Goal: Navigation & Orientation: Find specific page/section

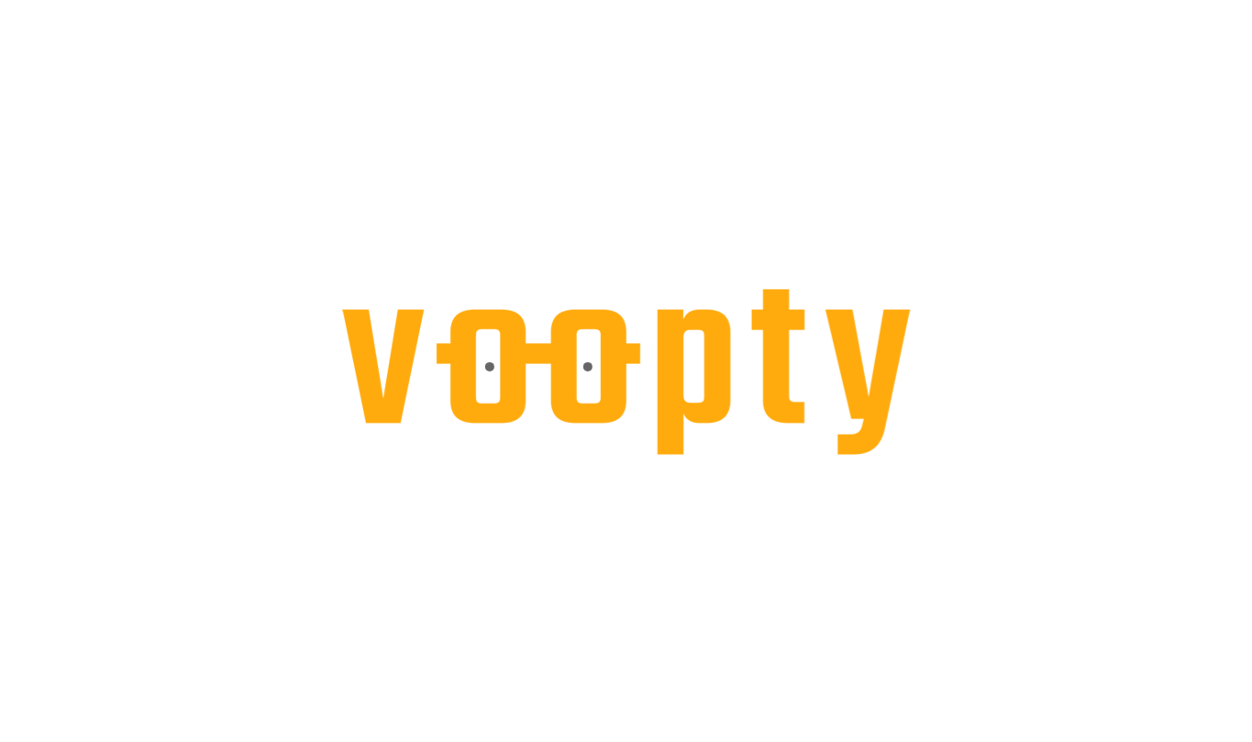
click at [0, 0] on html at bounding box center [626, 0] width 1252 height 0
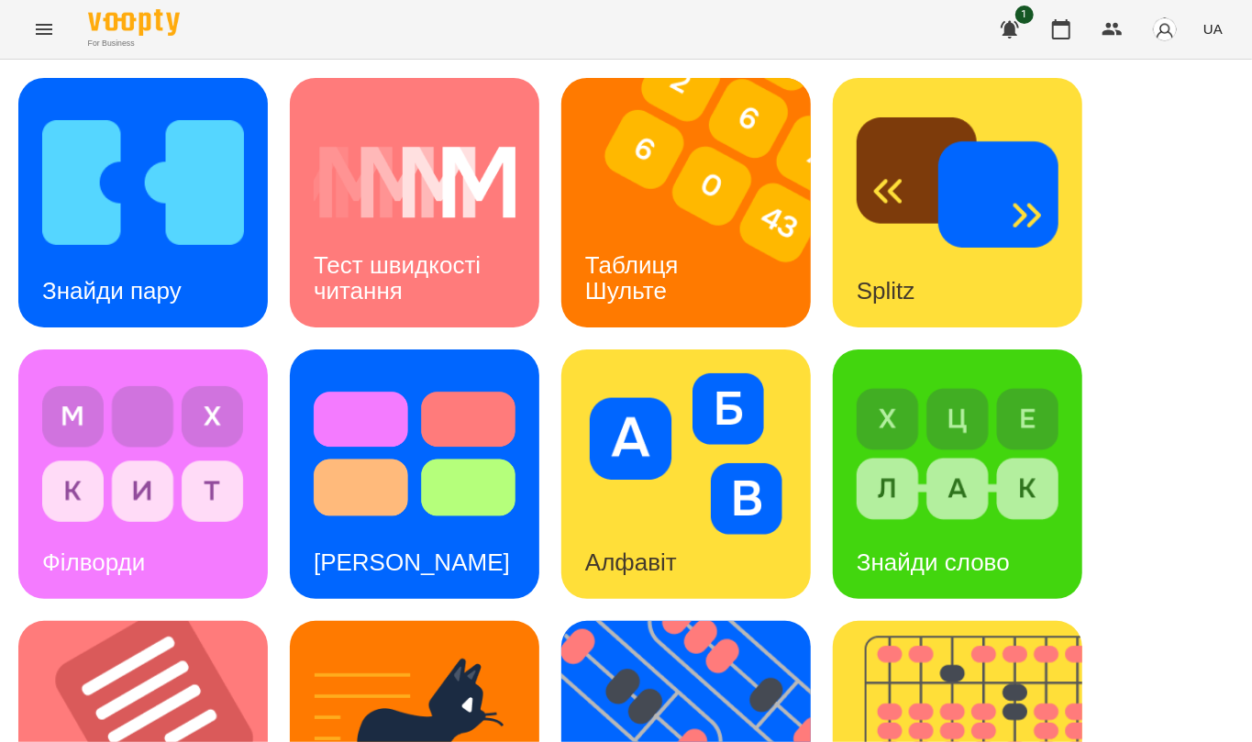
scroll to position [611, 0]
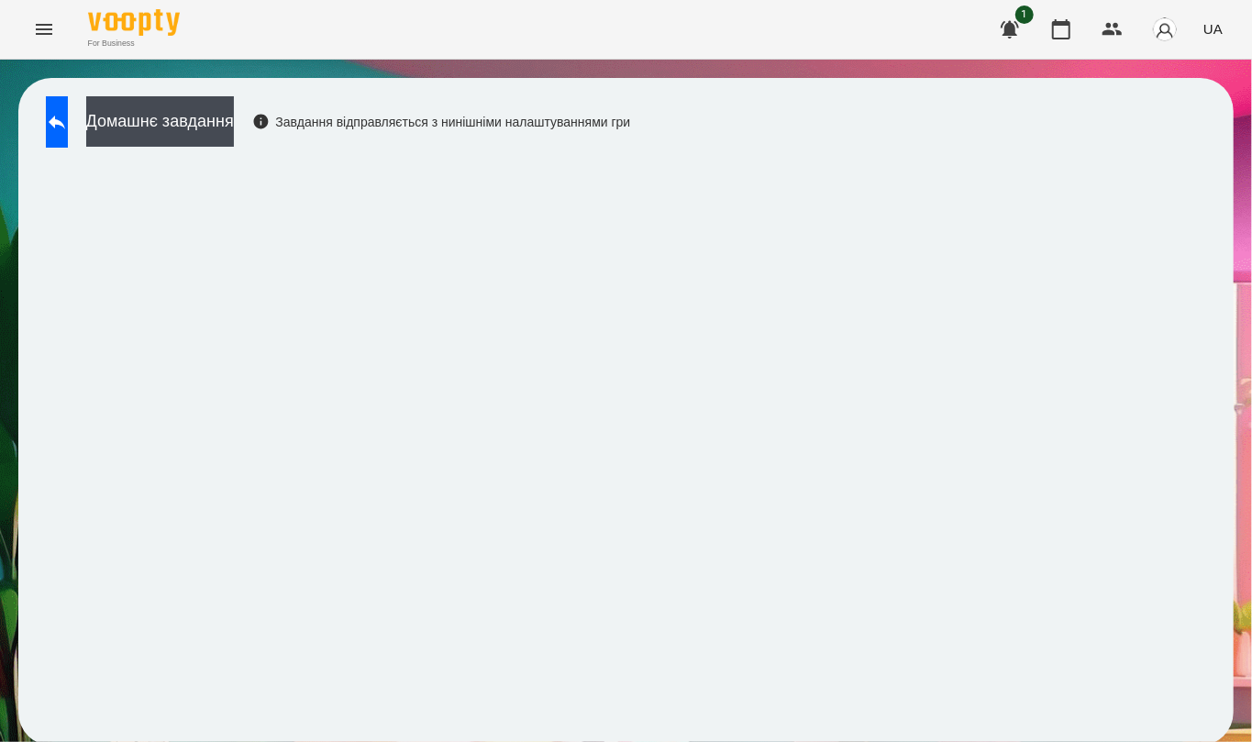
scroll to position [4, 0]
click at [68, 126] on icon at bounding box center [57, 122] width 22 height 22
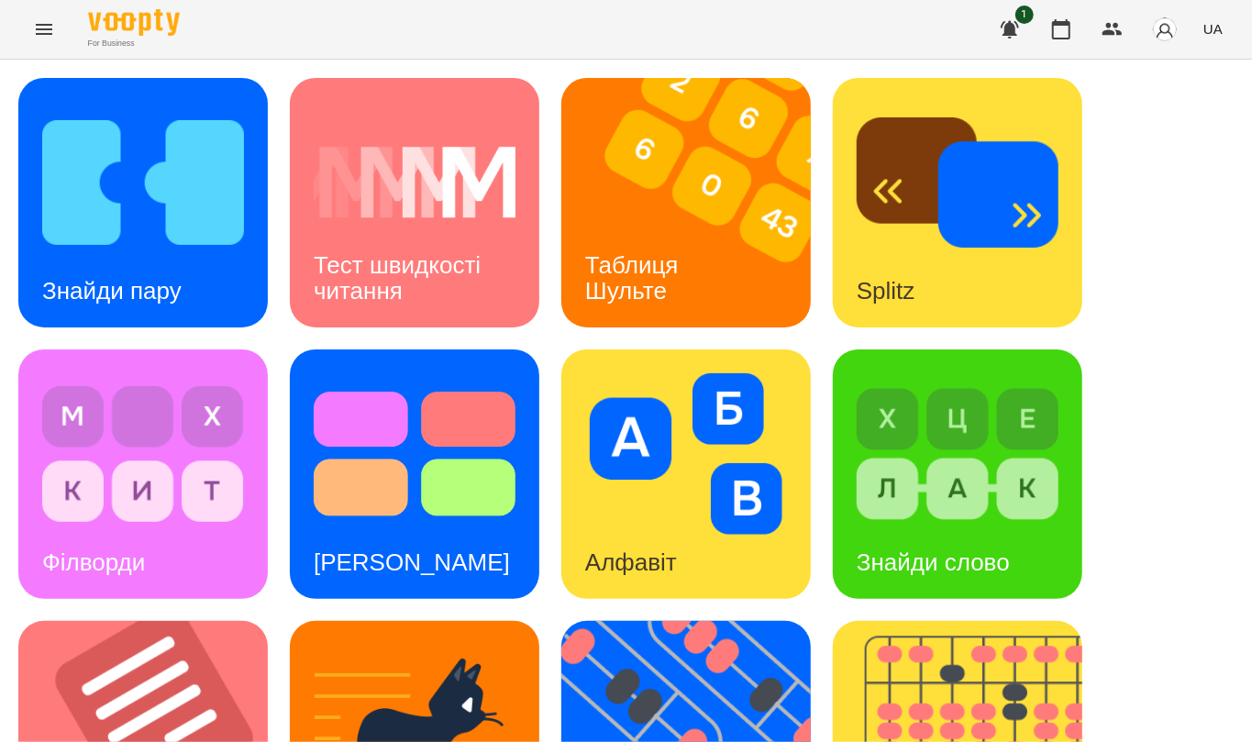
scroll to position [690, 0]
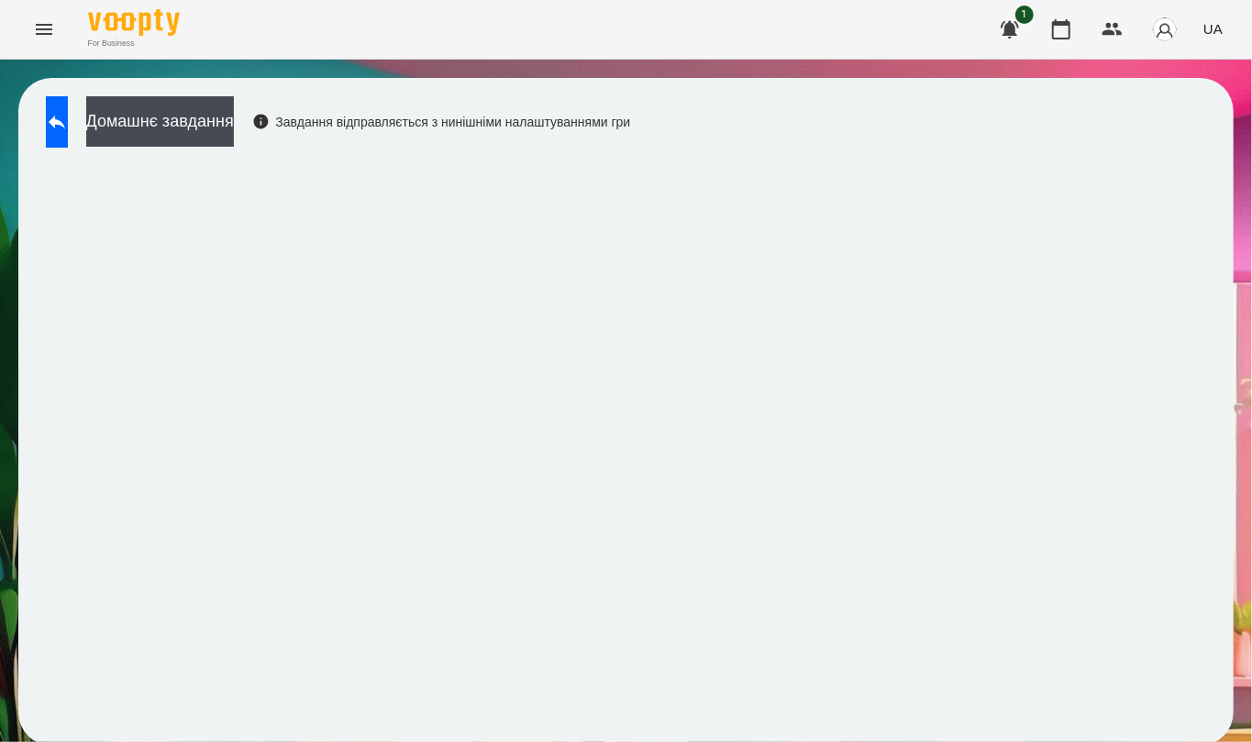
scroll to position [4, 0]
click at [68, 114] on icon at bounding box center [57, 122] width 22 height 22
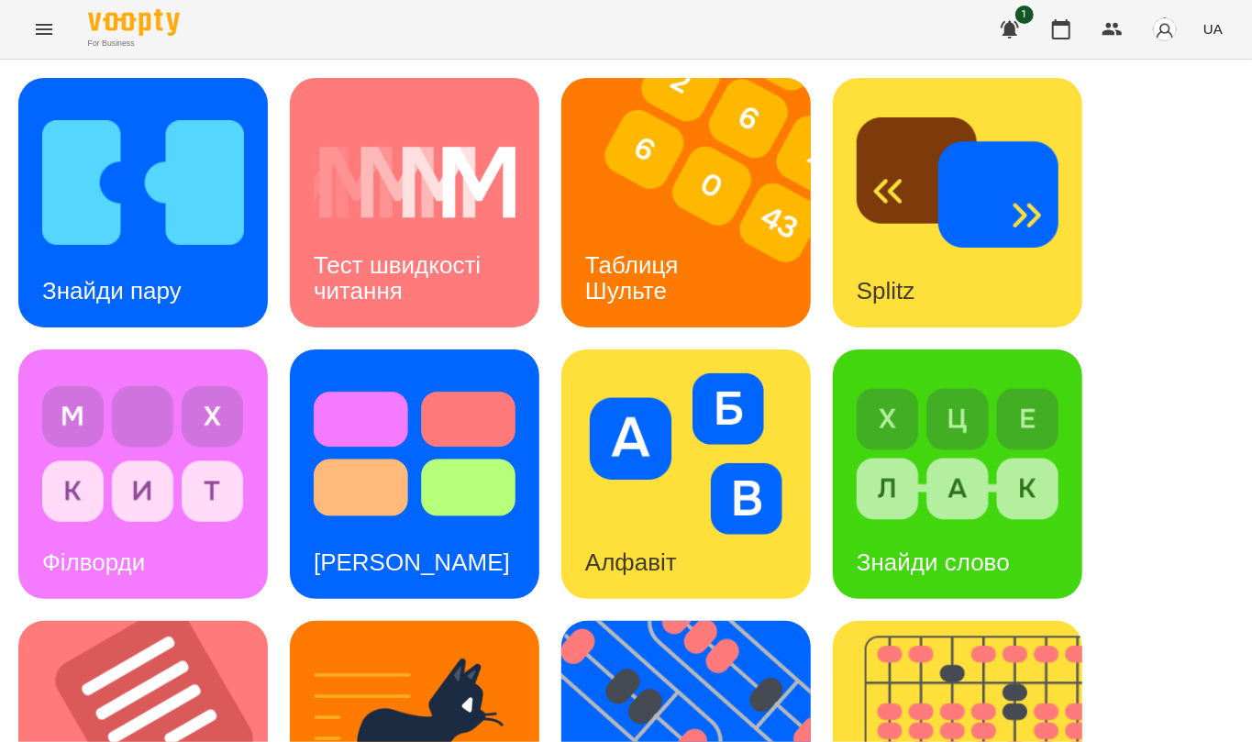
scroll to position [614, 0]
